Goal: Information Seeking & Learning: Learn about a topic

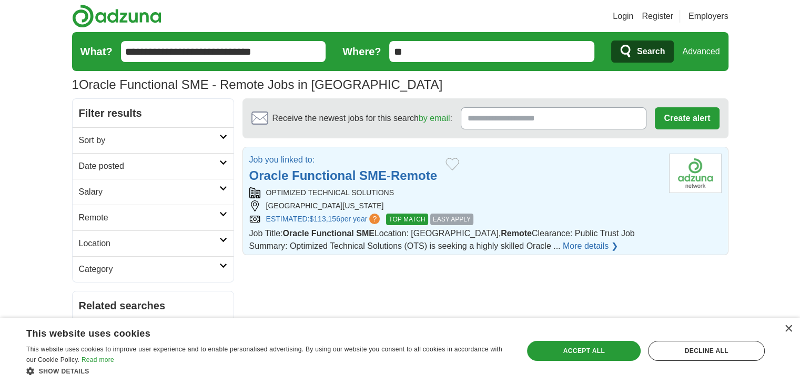
click at [338, 172] on strong "Functional" at bounding box center [324, 175] width 64 height 14
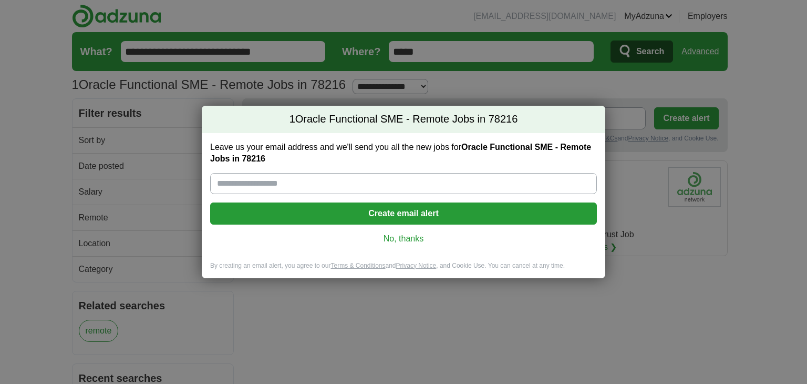
click at [398, 239] on link "No, thanks" at bounding box center [404, 239] width 370 height 12
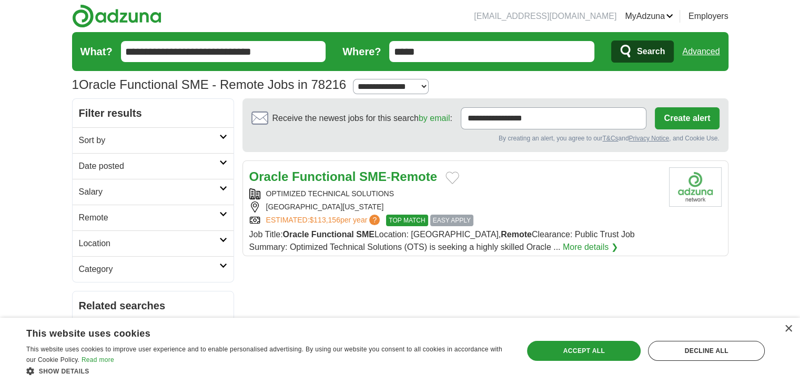
click at [393, 175] on link "Oracle Functional SME - Remote" at bounding box center [343, 176] width 188 height 14
